Goal: Transaction & Acquisition: Purchase product/service

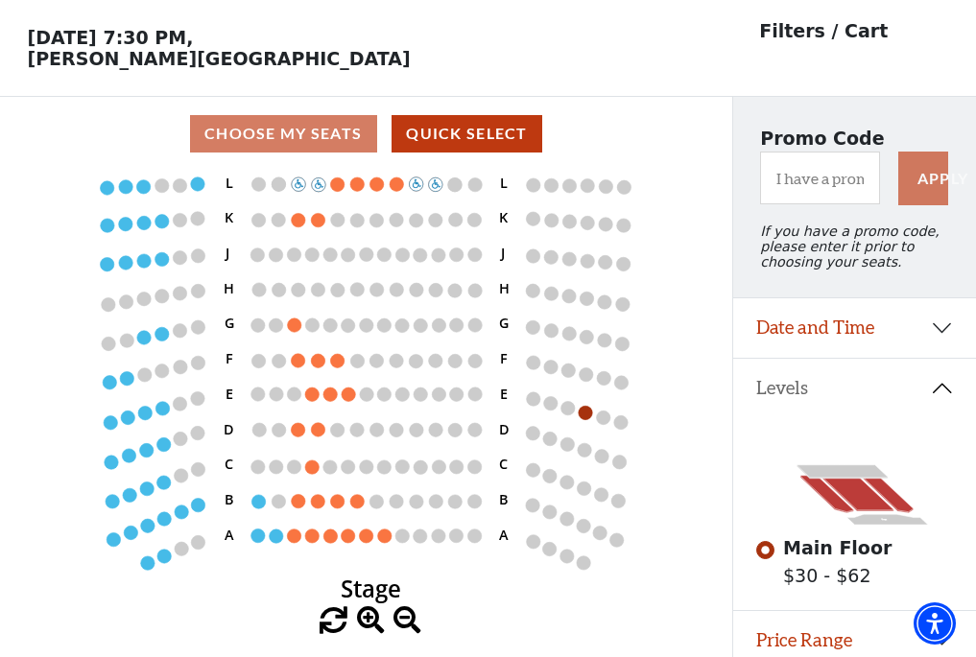
scroll to position [89, 0]
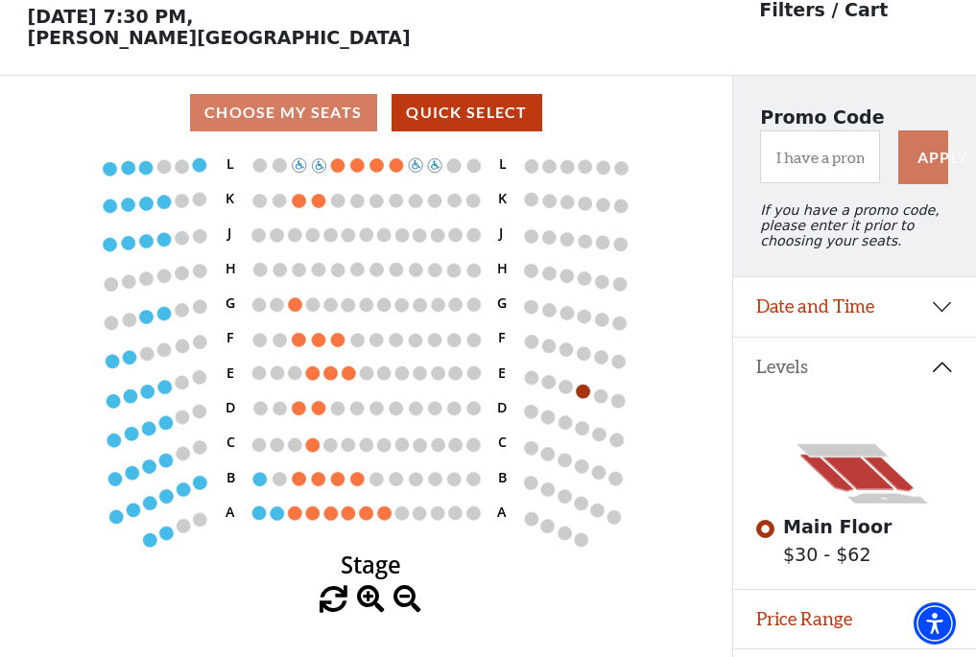
scroll to position [89, 0]
